Goal: Transaction & Acquisition: Deposit

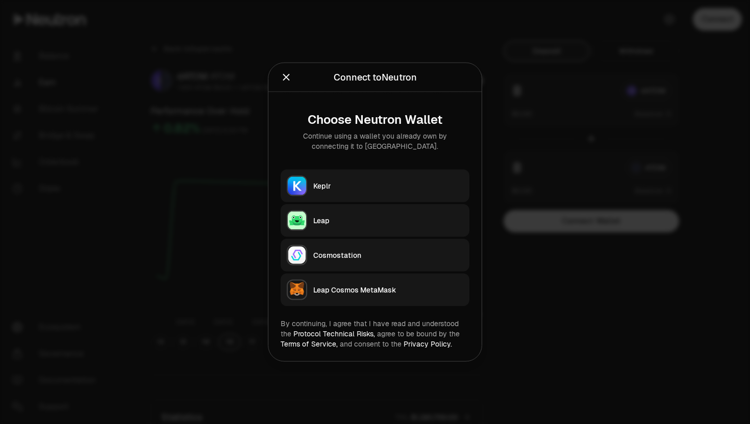
click at [331, 185] on div "Keplr" at bounding box center [388, 186] width 150 height 10
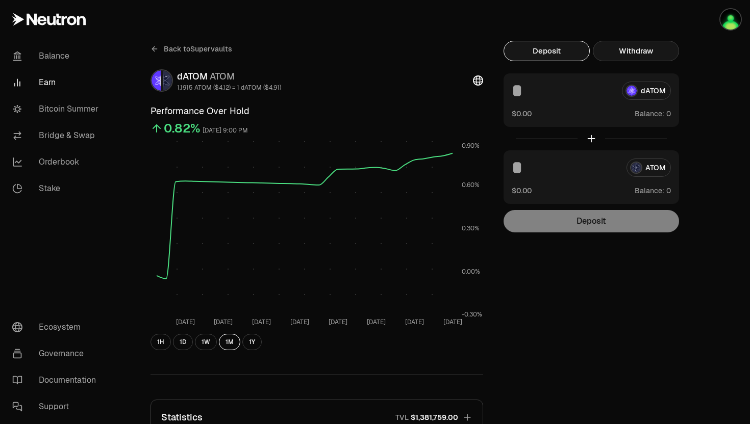
click at [616, 53] on button "Withdraw" at bounding box center [636, 51] width 86 height 20
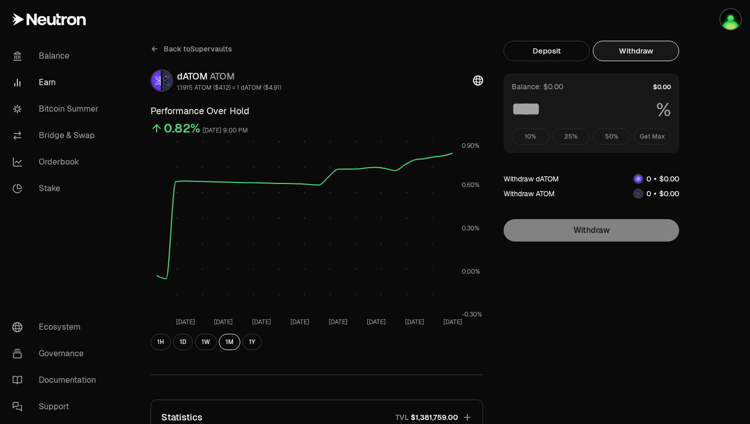
click at [654, 137] on div "10% 25% 50% Get Max" at bounding box center [591, 137] width 159 height 16
click at [726, 21] on img "button" at bounding box center [730, 19] width 20 height 20
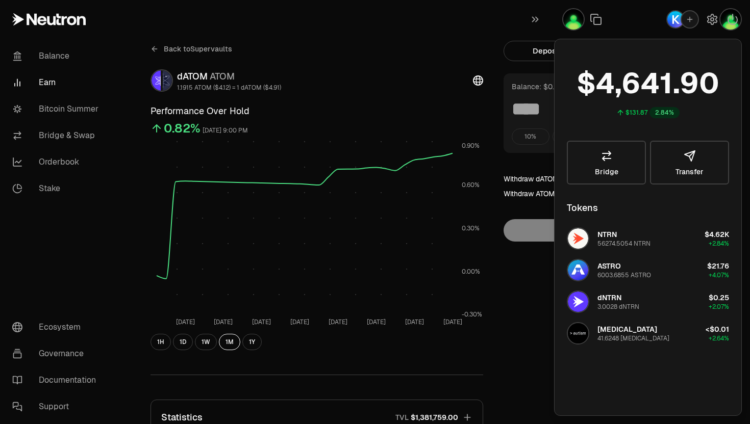
click at [520, 31] on div "Back to Supervaults dATOM ATOM 1.1915 ATOM ($4.12) = 1 dATOM ($4.91) Performanc…" at bounding box center [432, 335] width 612 height 670
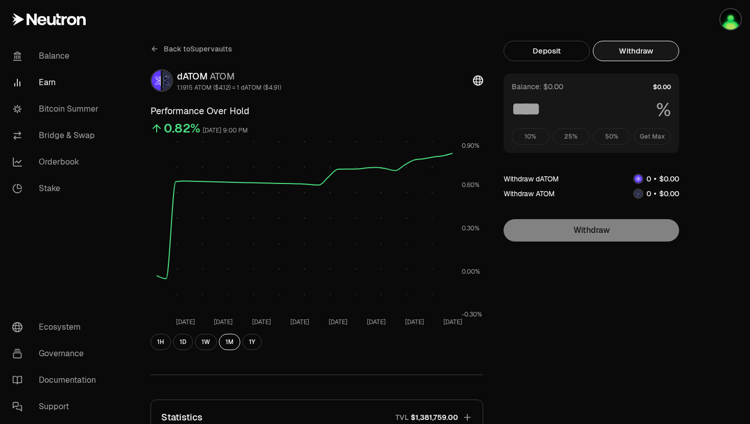
click at [571, 133] on div "10% 25% 50% Get Max" at bounding box center [591, 137] width 159 height 16
click at [537, 140] on div "10% 25% 50% Get Max" at bounding box center [591, 137] width 159 height 16
click at [530, 57] on button "Deposit" at bounding box center [546, 51] width 86 height 20
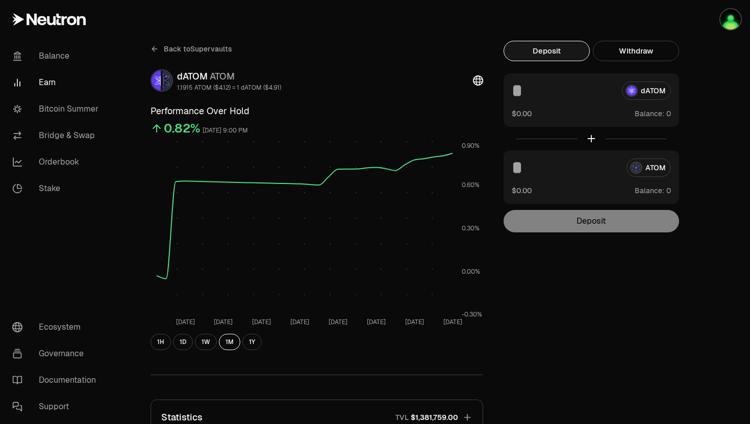
click at [647, 93] on div "dATOM" at bounding box center [591, 91] width 159 height 18
click at [157, 46] on icon at bounding box center [154, 49] width 8 height 8
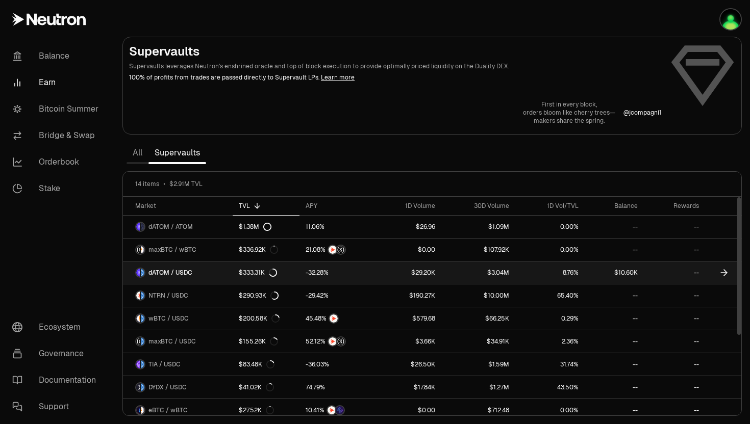
click at [161, 275] on span "dATOM / USDC" at bounding box center [170, 273] width 44 height 8
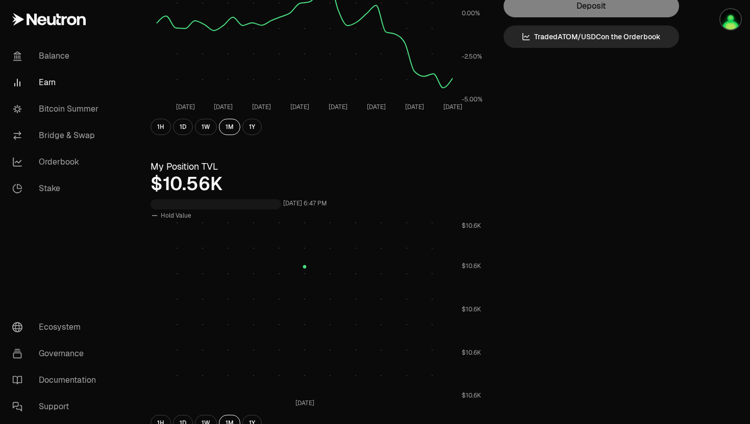
scroll to position [237, 0]
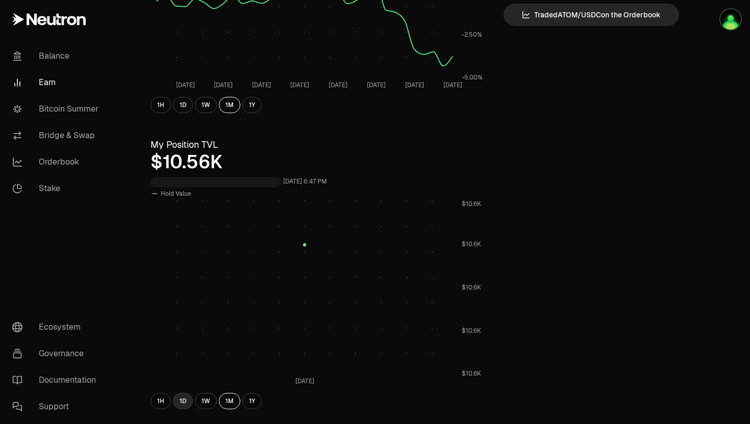
click at [177, 401] on button "1D" at bounding box center [183, 401] width 20 height 16
